Goal: Task Accomplishment & Management: Complete application form

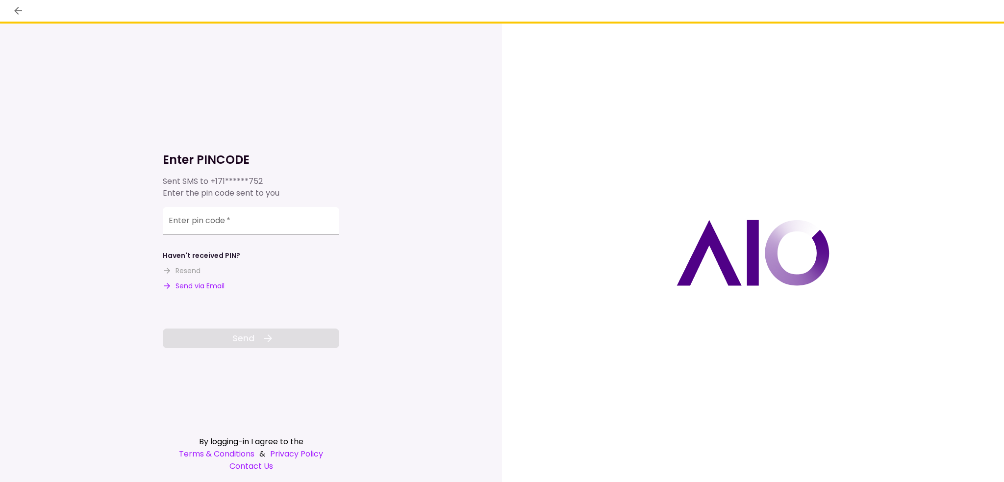
click at [253, 219] on input "Enter pin code   *" at bounding box center [251, 220] width 176 height 27
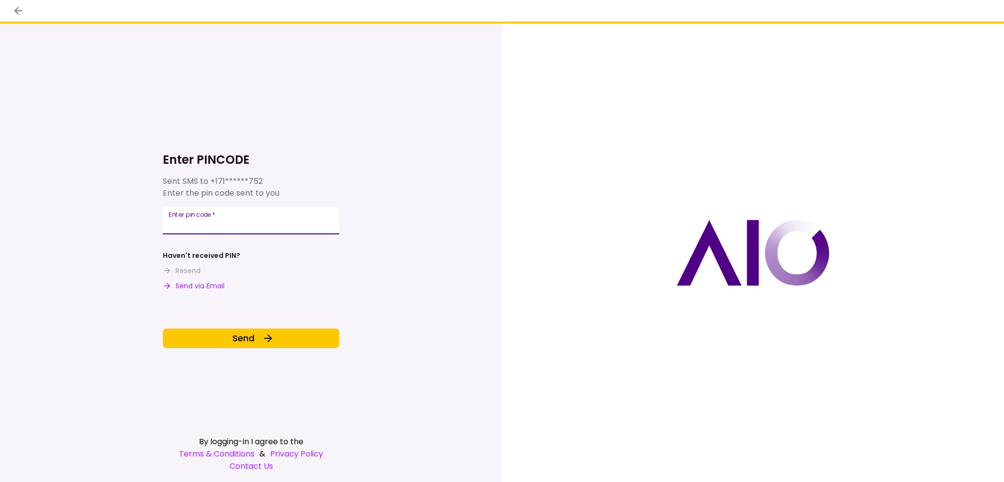
type input "******"
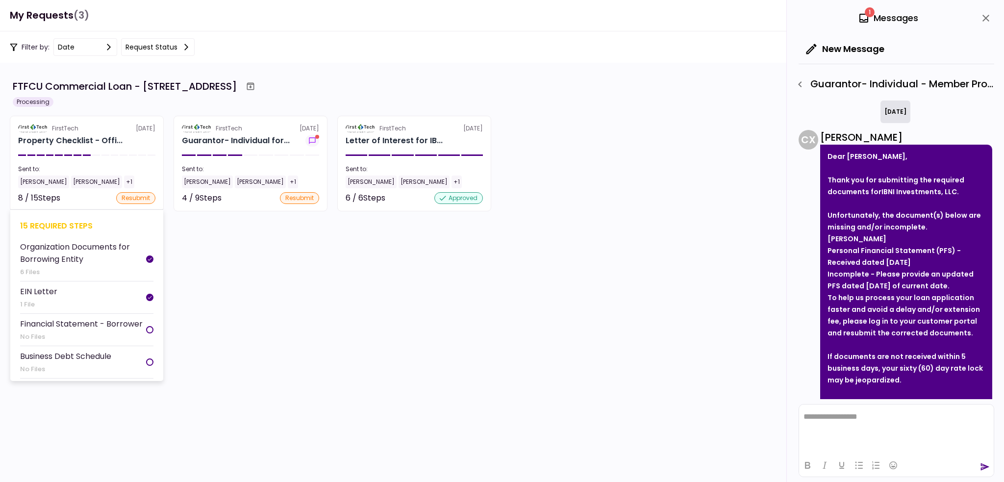
click at [80, 159] on section "FirstTech [DATE] Property Checklist - Offi... Sent to: [PERSON_NAME] [PERSON_NA…" at bounding box center [87, 164] width 154 height 96
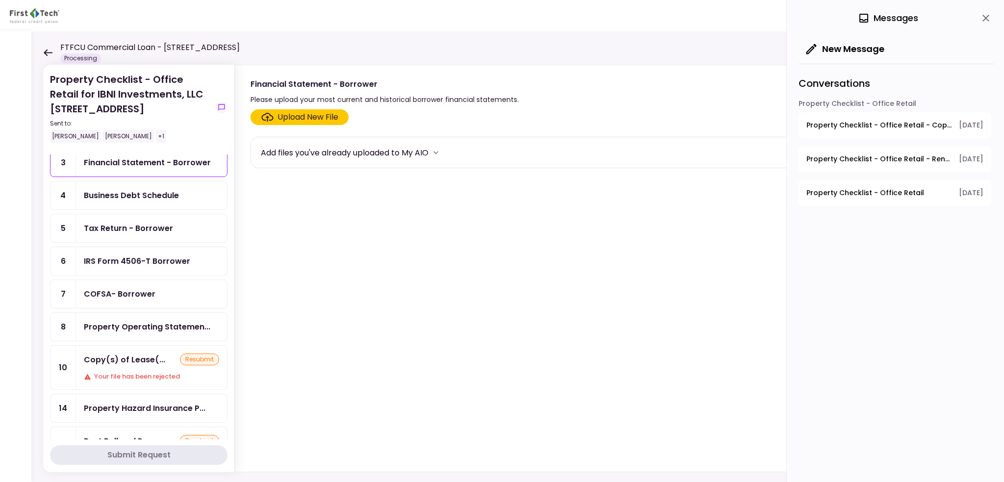
scroll to position [49, 0]
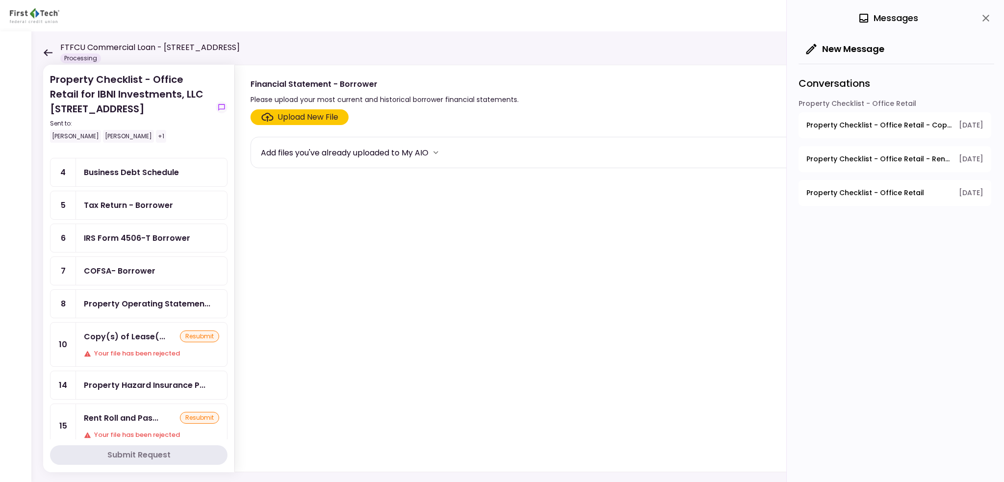
click at [130, 340] on div "Copy(s) of Lease(... resubmit Your file has been rejected" at bounding box center [151, 344] width 151 height 44
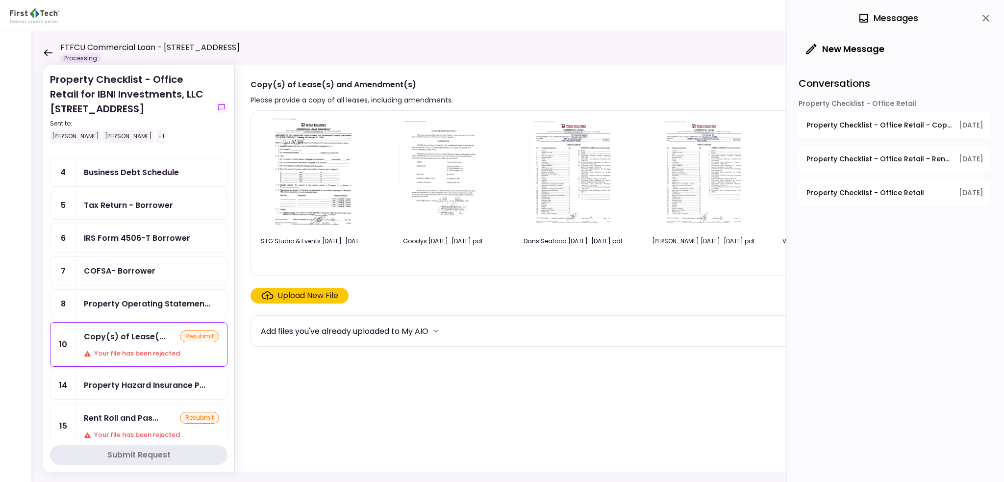
click at [274, 296] on div "Upload New File" at bounding box center [299, 296] width 77 height 12
click at [0, 0] on input "Upload New File" at bounding box center [0, 0] width 0 height 0
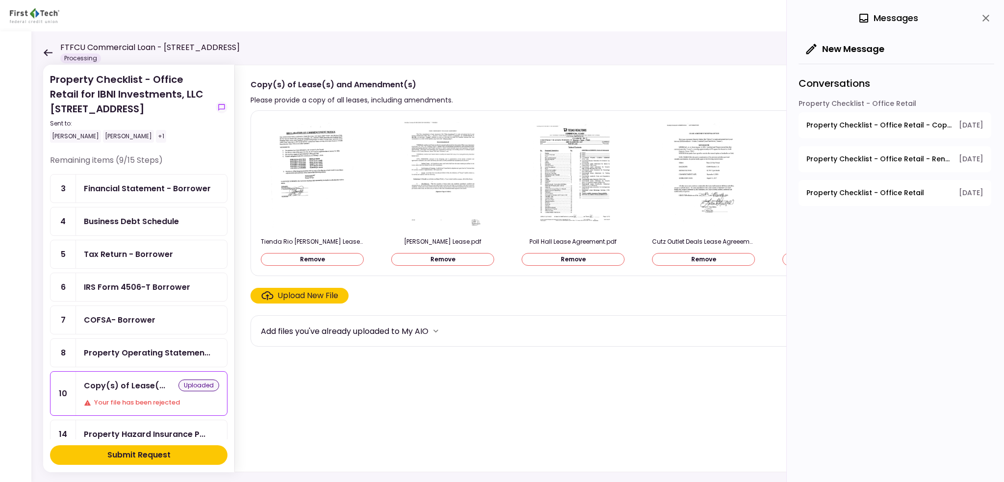
click at [192, 448] on button "Submit Request" at bounding box center [138, 455] width 177 height 20
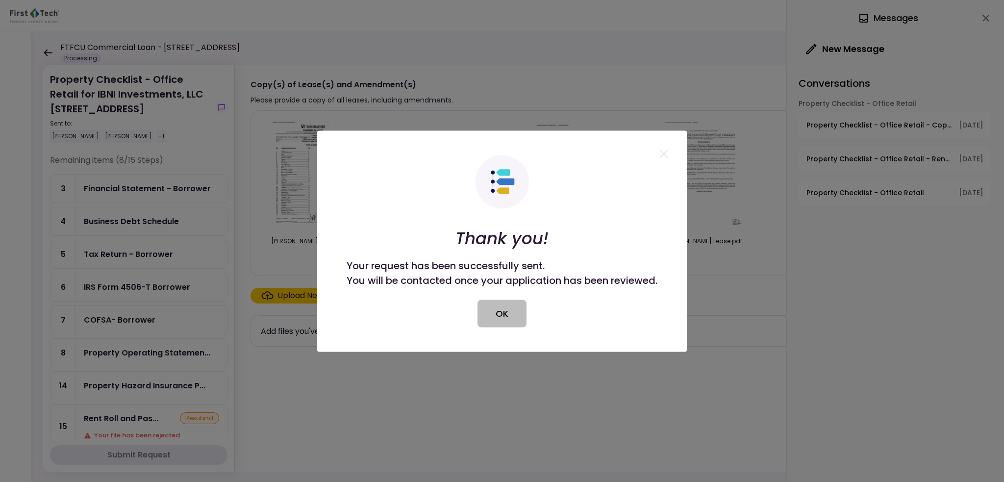
click at [494, 306] on button "OK" at bounding box center [501, 312] width 49 height 27
